Goal: Task Accomplishment & Management: Complete application form

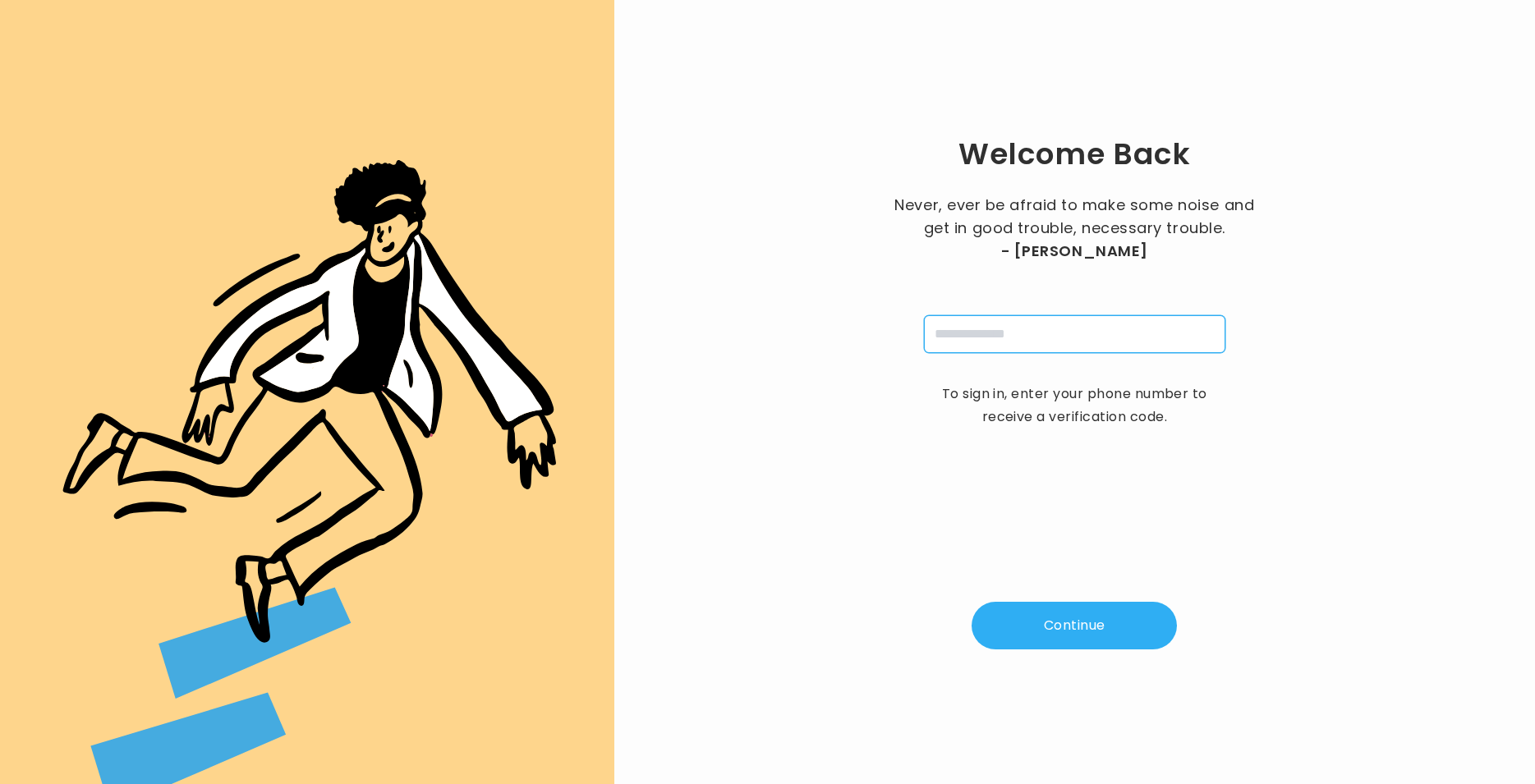
click at [1010, 336] on input "tel" at bounding box center [1074, 334] width 302 height 38
click at [1023, 337] on input "tel" at bounding box center [1074, 334] width 302 height 38
click at [1000, 336] on input "tel" at bounding box center [1074, 334] width 302 height 38
click at [966, 339] on input "tel" at bounding box center [1074, 334] width 302 height 38
type input "**********"
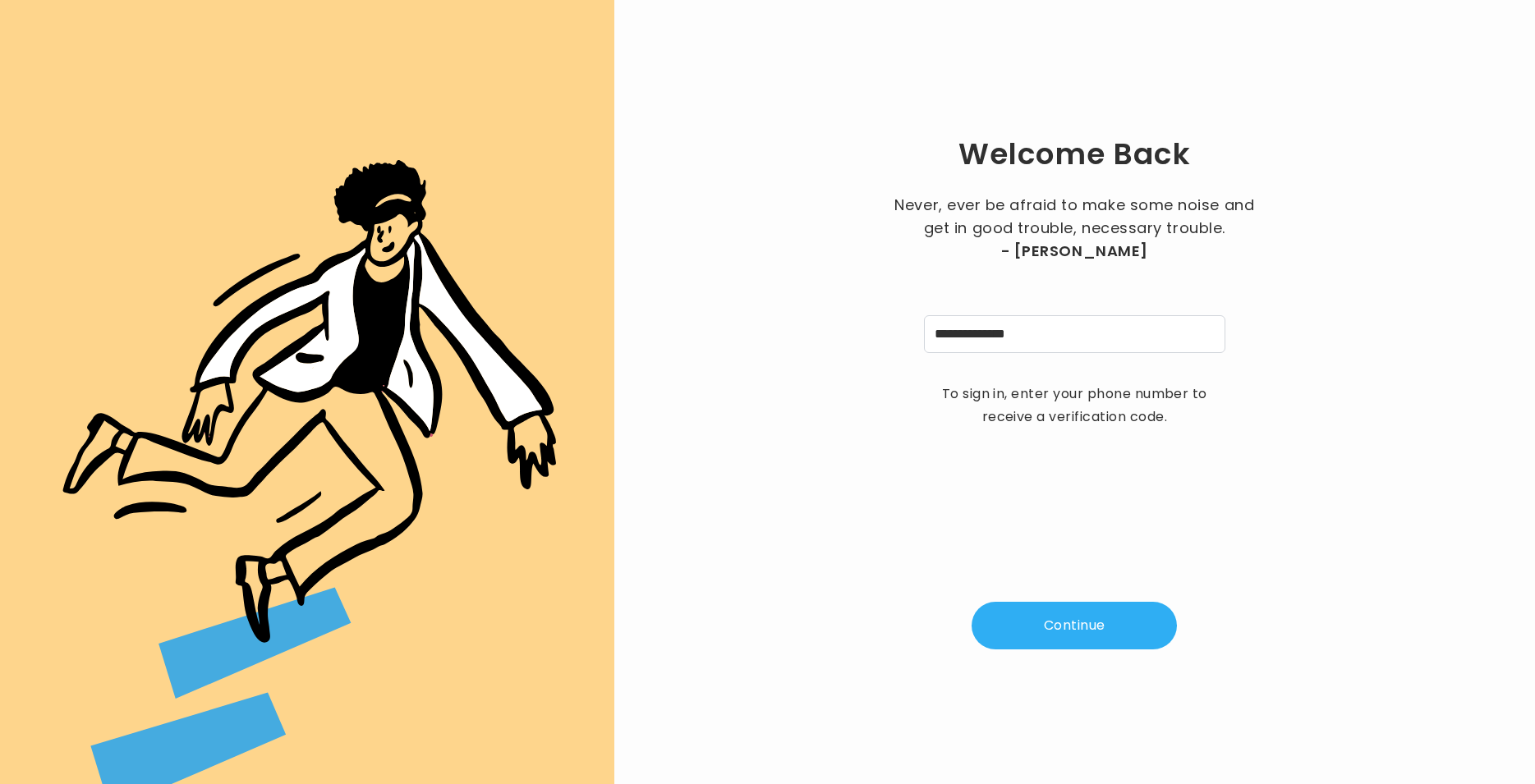
click at [1103, 616] on button "Continue" at bounding box center [1075, 626] width 206 height 47
click at [986, 331] on input "pin" at bounding box center [993, 334] width 38 height 38
type input "*"
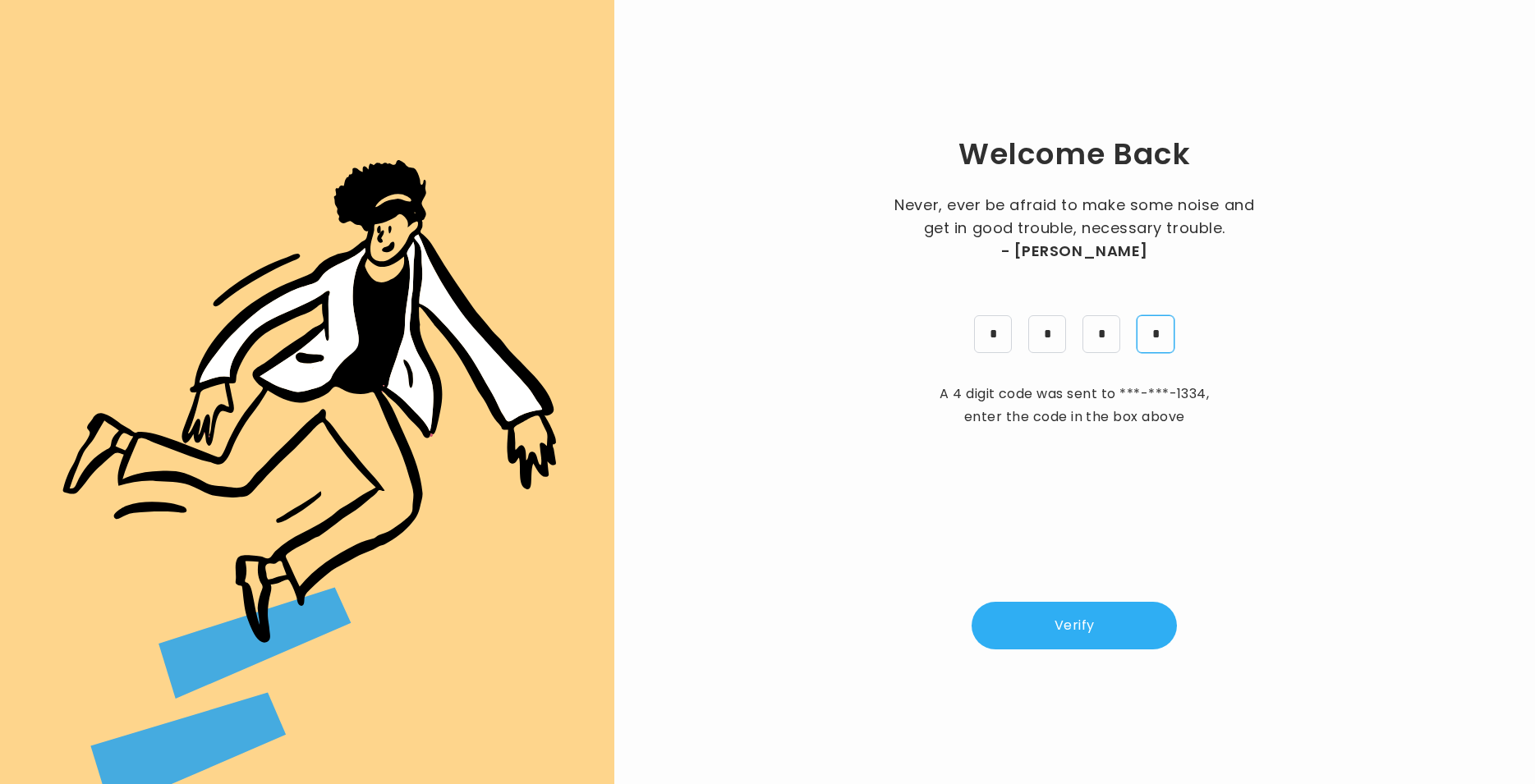
type input "*"
click at [1064, 631] on button "Verify" at bounding box center [1075, 626] width 206 height 47
